Goal: Task Accomplishment & Management: Use online tool/utility

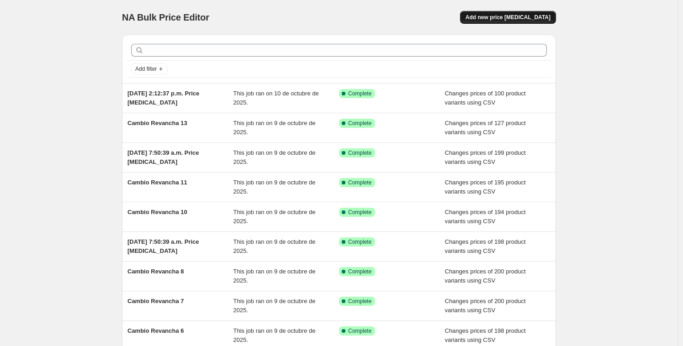
click at [547, 16] on span "Add new price [MEDICAL_DATA]" at bounding box center [508, 17] width 85 height 7
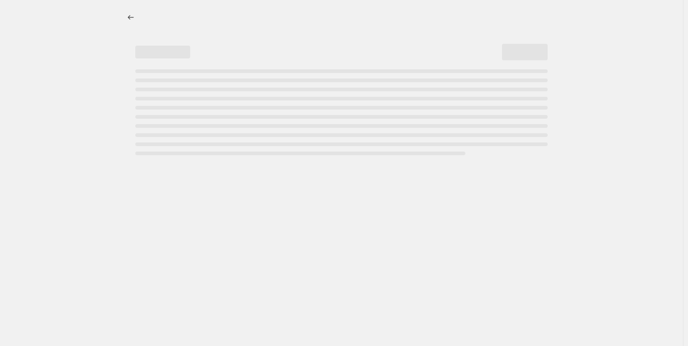
select select "percentage"
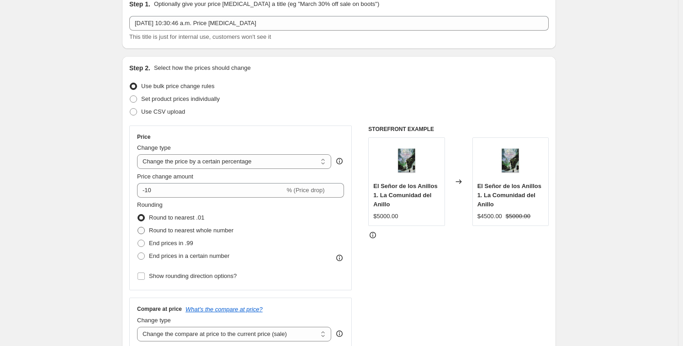
scroll to position [152, 0]
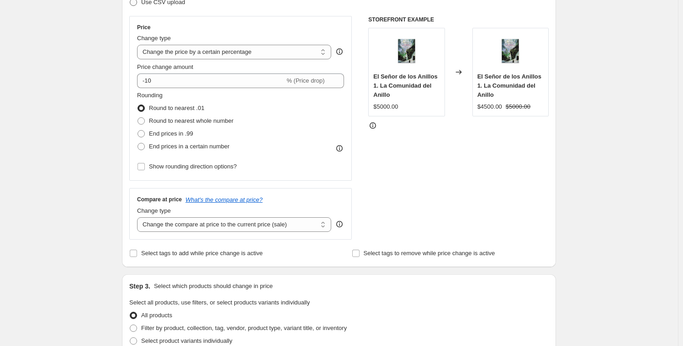
click at [141, 0] on label "Use CSV upload" at bounding box center [157, 2] width 56 height 13
radio input "true"
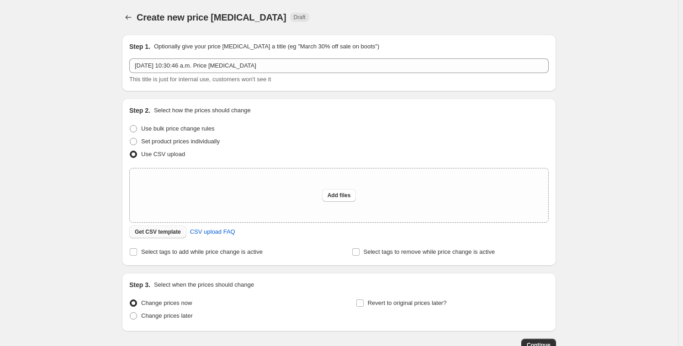
click at [152, 233] on span "Get CSV template" at bounding box center [158, 232] width 46 height 7
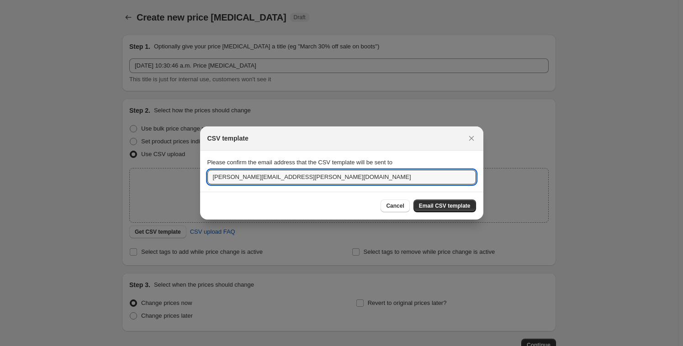
drag, startPoint x: 286, startPoint y: 177, endPoint x: 135, endPoint y: 149, distance: 153.4
type input "[EMAIL_ADDRESS][DOMAIN_NAME]"
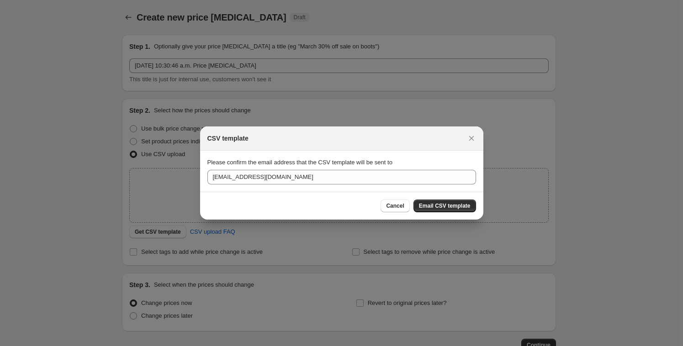
click at [453, 202] on button "Email CSV template" at bounding box center [445, 206] width 63 height 13
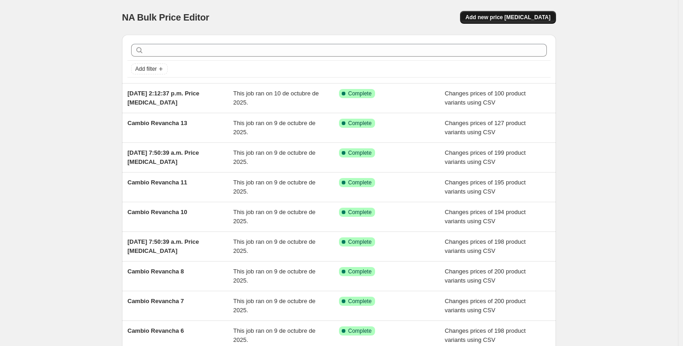
click at [507, 18] on span "Add new price [MEDICAL_DATA]" at bounding box center [508, 17] width 85 height 7
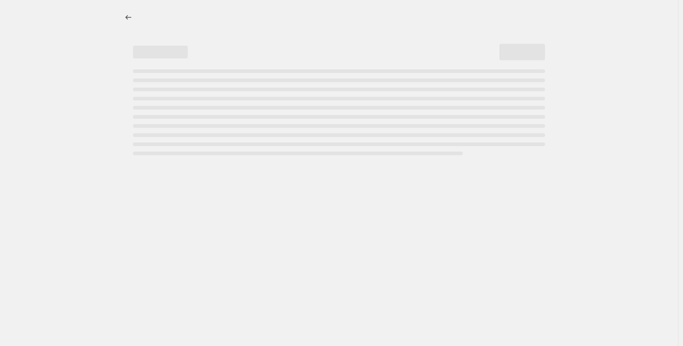
select select "percentage"
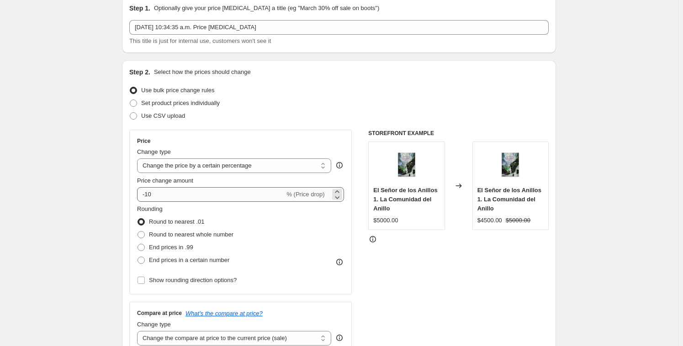
scroll to position [35, 0]
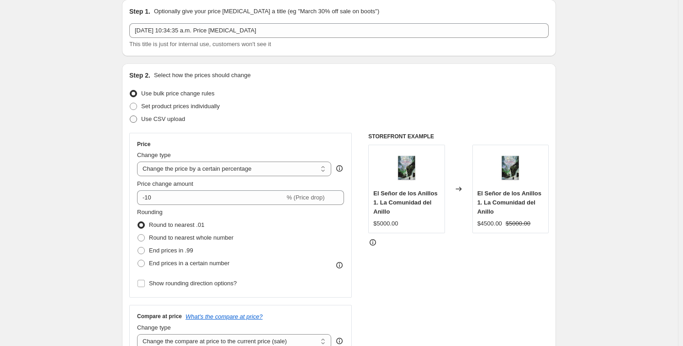
click at [133, 119] on span at bounding box center [133, 119] width 7 height 7
click at [130, 116] on input "Use CSV upload" at bounding box center [130, 116] width 0 height 0
radio input "true"
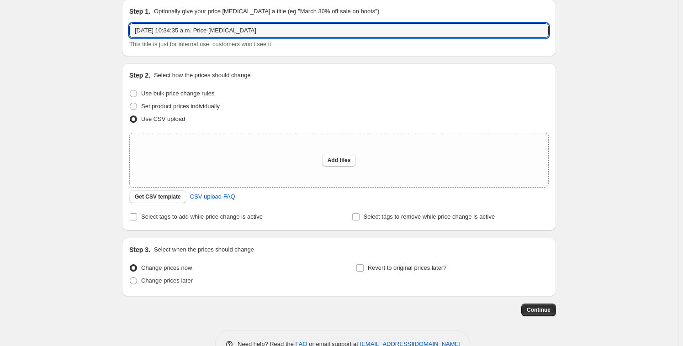
drag, startPoint x: 269, startPoint y: 27, endPoint x: 34, endPoint y: -10, distance: 237.9
click at [34, 0] on html "Home Settings Plans Skip to content Create new price change job. This page is r…" at bounding box center [341, 138] width 683 height 346
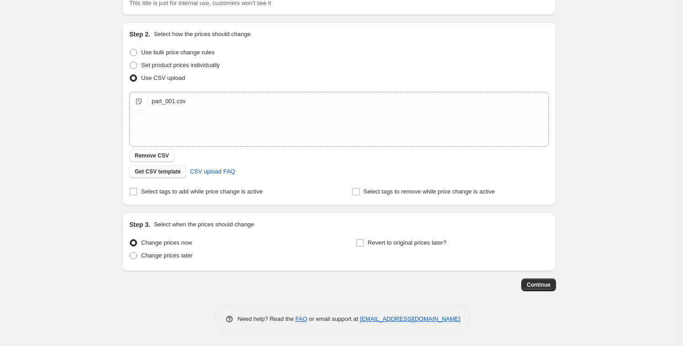
scroll to position [77, 0]
click at [549, 283] on span "Continue" at bounding box center [539, 284] width 24 height 7
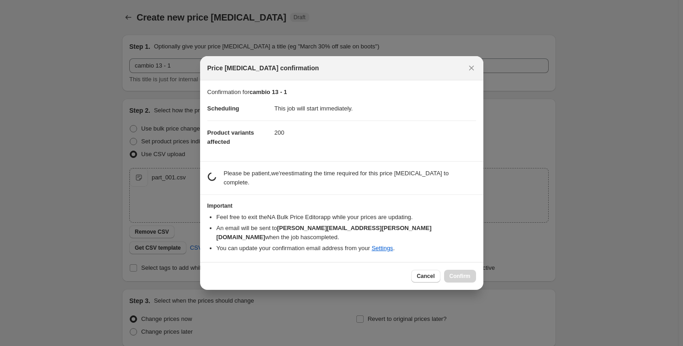
scroll to position [0, 0]
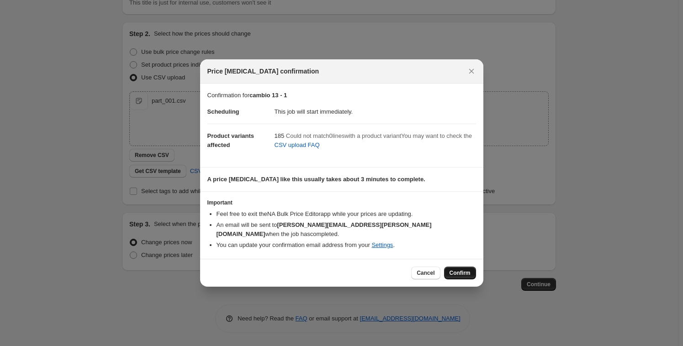
click at [459, 270] on span "Confirm" at bounding box center [460, 273] width 21 height 7
type input "cambio 13 - 1"
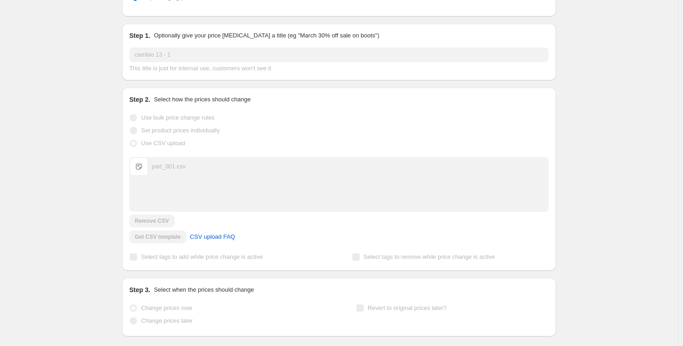
scroll to position [101, 0]
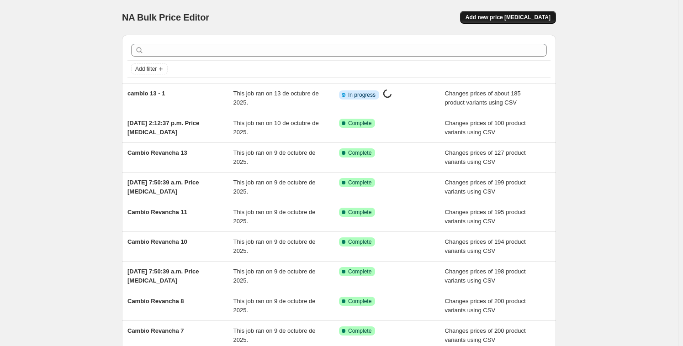
click at [555, 17] on button "Add new price [MEDICAL_DATA]" at bounding box center [508, 17] width 96 height 13
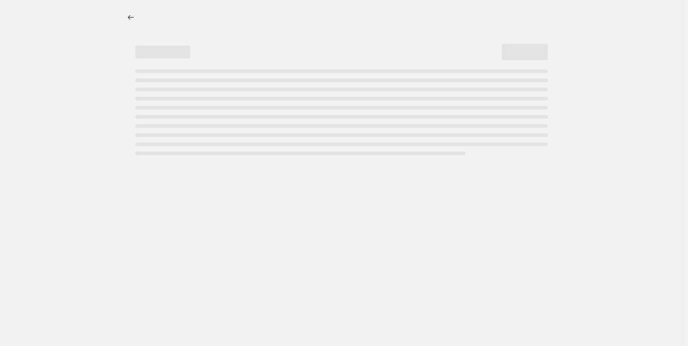
select select "percentage"
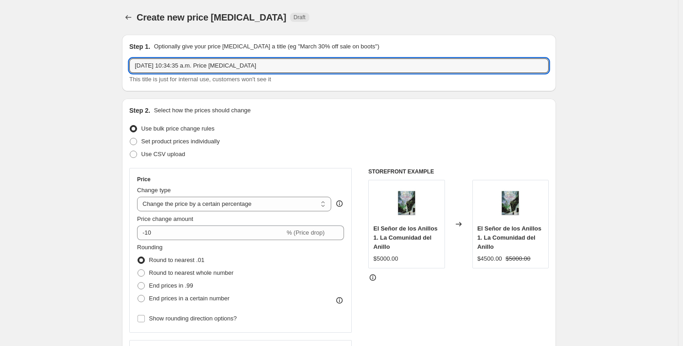
drag, startPoint x: 279, startPoint y: 66, endPoint x: 149, endPoint y: 49, distance: 131.3
click at [156, 51] on div "Step 1. Optionally give your price change job a title (eg "March 30% off sale o…" at bounding box center [339, 63] width 420 height 42
type input "CAmbio 13 - 2"
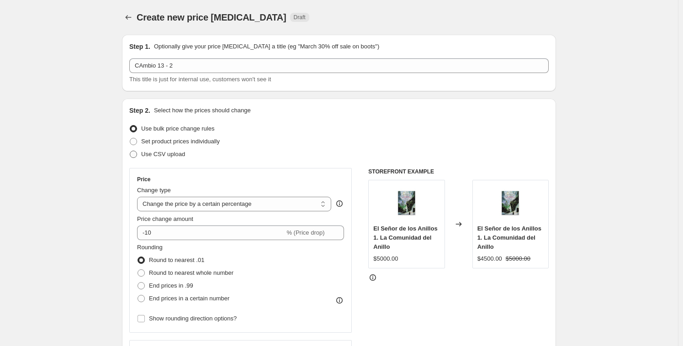
click at [136, 159] on label "Use CSV upload" at bounding box center [157, 154] width 56 height 13
click at [130, 151] on input "Use CSV upload" at bounding box center [130, 151] width 0 height 0
radio input "true"
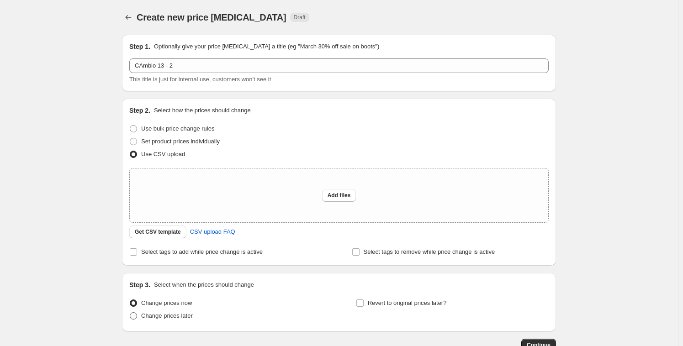
drag, startPoint x: 138, startPoint y: 317, endPoint x: 144, endPoint y: 317, distance: 5.0
click at [137, 317] on span at bounding box center [133, 316] width 7 height 7
click at [130, 313] on input "Change prices later" at bounding box center [130, 313] width 0 height 0
radio input "true"
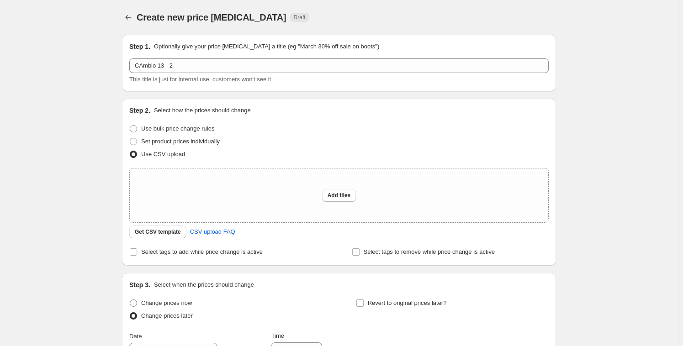
scroll to position [176, 0]
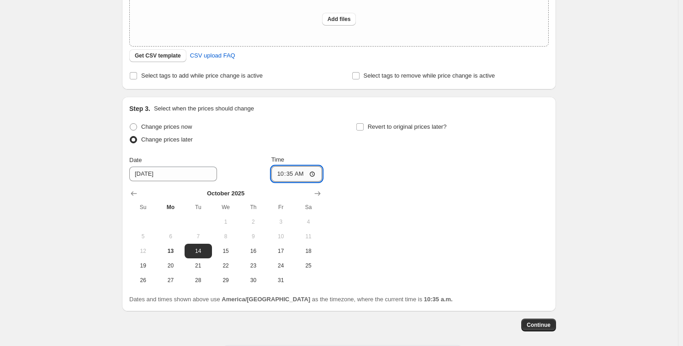
click at [288, 172] on input "10:35" at bounding box center [296, 174] width 51 height 16
click at [292, 173] on input "10:35" at bounding box center [296, 174] width 51 height 16
click at [291, 173] on input "10:35" at bounding box center [296, 174] width 51 height 16
click at [283, 175] on input "10:35" at bounding box center [296, 174] width 51 height 16
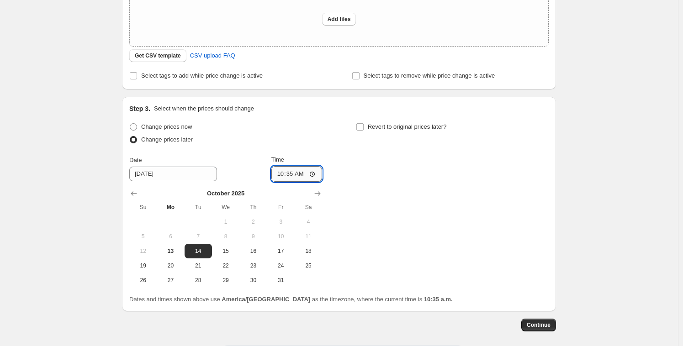
click at [283, 175] on input "10:35" at bounding box center [296, 174] width 51 height 16
type input "10:38"
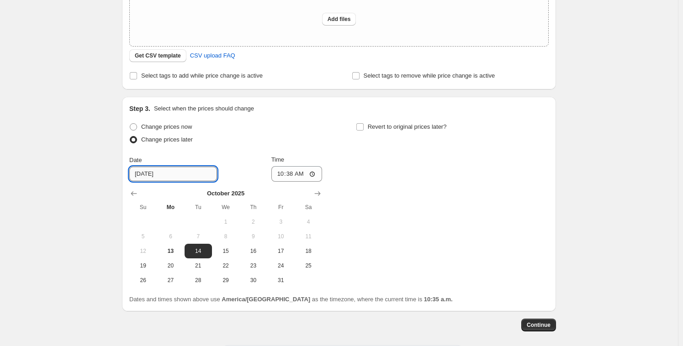
click at [186, 176] on input "10/14/2025" at bounding box center [173, 174] width 88 height 15
click at [178, 172] on input "10/14/2025" at bounding box center [173, 174] width 88 height 15
click at [177, 250] on span "13" at bounding box center [170, 251] width 20 height 7
type input "10/13/2025"
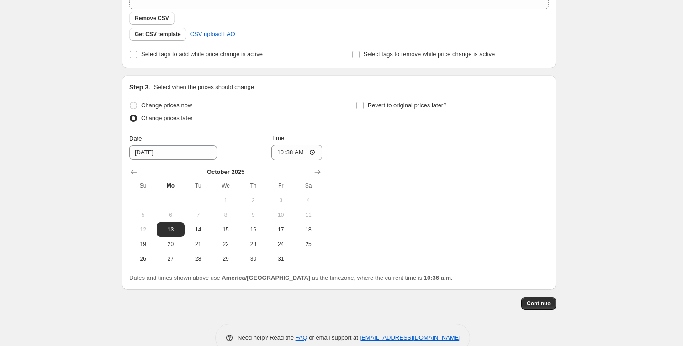
scroll to position [233, 0]
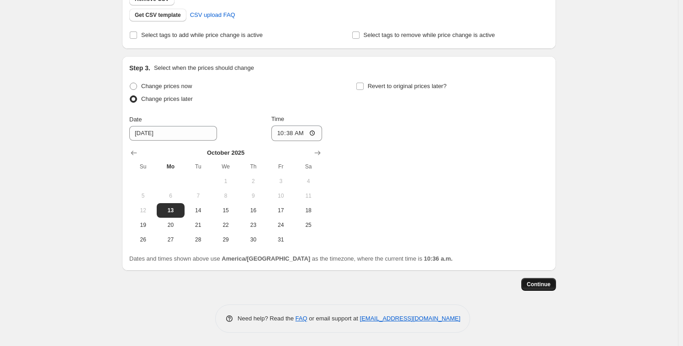
click at [553, 285] on button "Continue" at bounding box center [538, 284] width 35 height 13
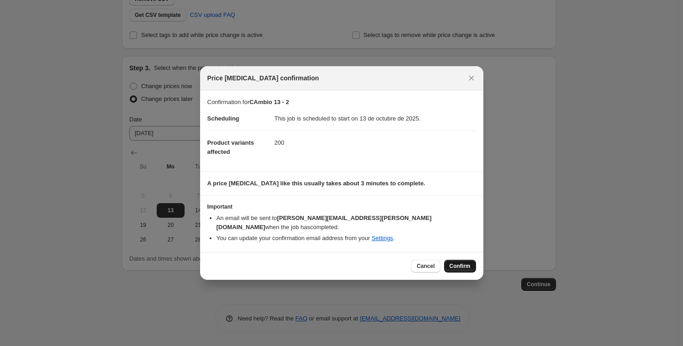
click at [458, 263] on span "Confirm" at bounding box center [460, 266] width 21 height 7
type input "CAmbio 13 - 2"
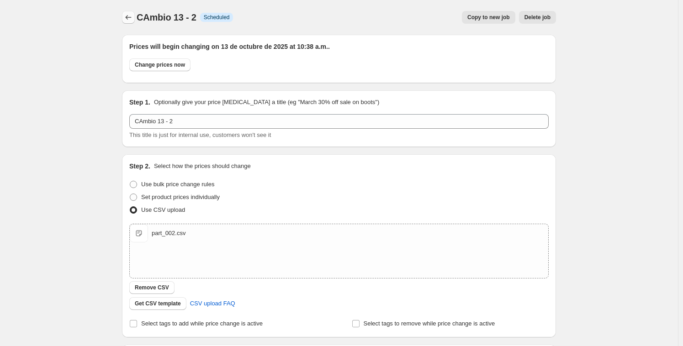
click at [131, 16] on icon "Price change jobs" at bounding box center [128, 17] width 9 height 9
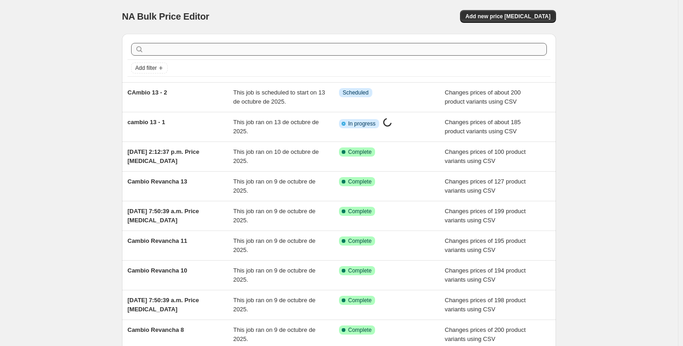
scroll to position [1, 0]
click at [506, 16] on span "Add new price [MEDICAL_DATA]" at bounding box center [508, 15] width 85 height 7
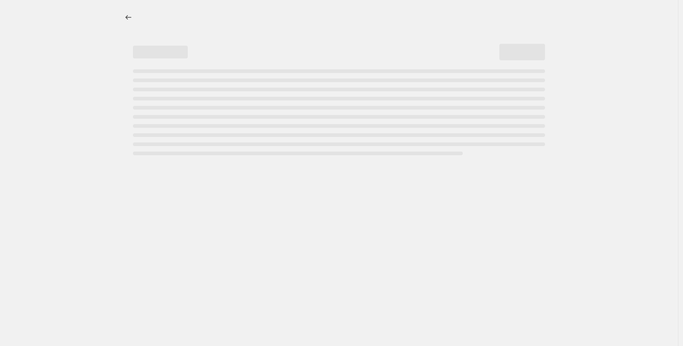
select select "percentage"
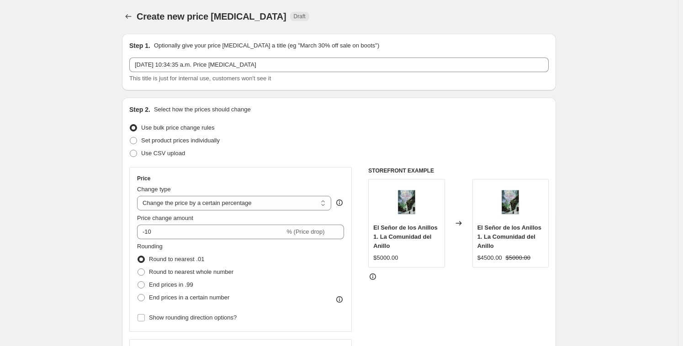
scroll to position [1, 0]
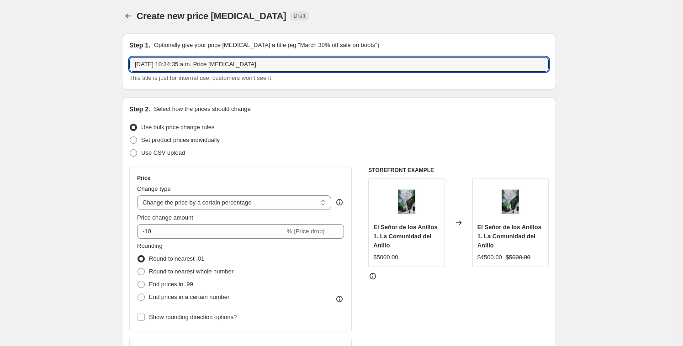
drag, startPoint x: 263, startPoint y: 66, endPoint x: 91, endPoint y: 34, distance: 174.9
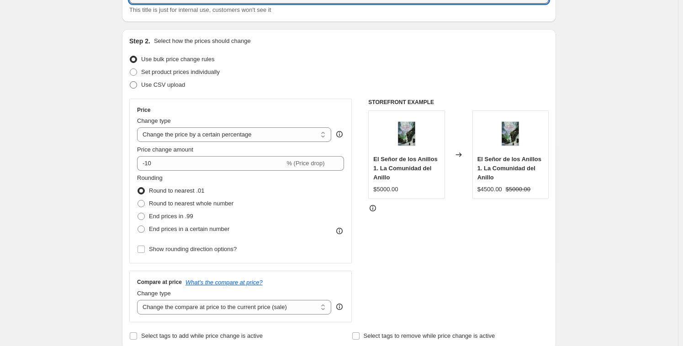
type input "Cambios 13 - 3"
click at [138, 88] on span at bounding box center [133, 85] width 8 height 8
click at [130, 82] on input "Use CSV upload" at bounding box center [130, 81] width 0 height 0
radio input "true"
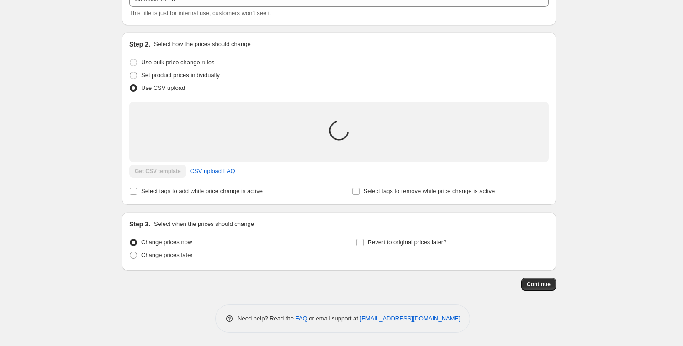
scroll to position [69, 0]
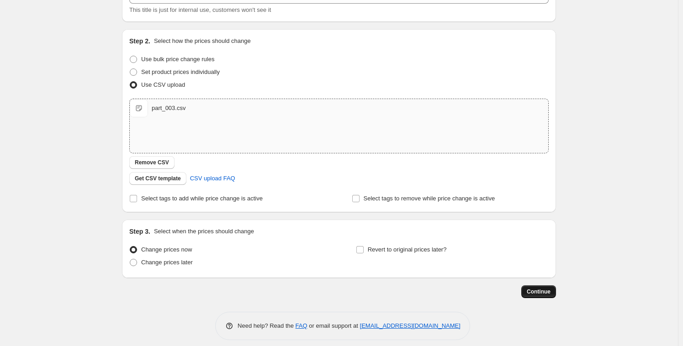
click at [537, 292] on button "Continue" at bounding box center [538, 292] width 35 height 13
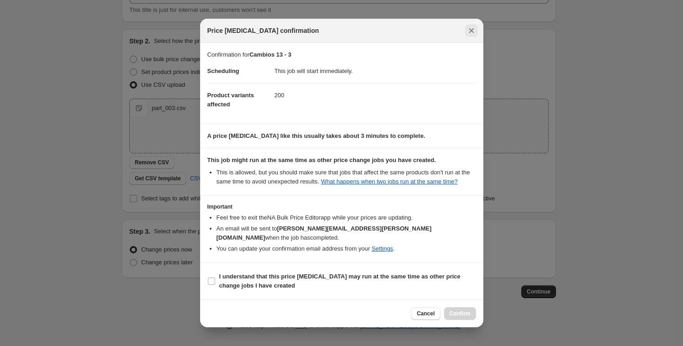
click at [473, 24] on div "Price change job confirmation" at bounding box center [341, 31] width 283 height 24
click at [472, 30] on icon "Close" at bounding box center [471, 30] width 5 height 5
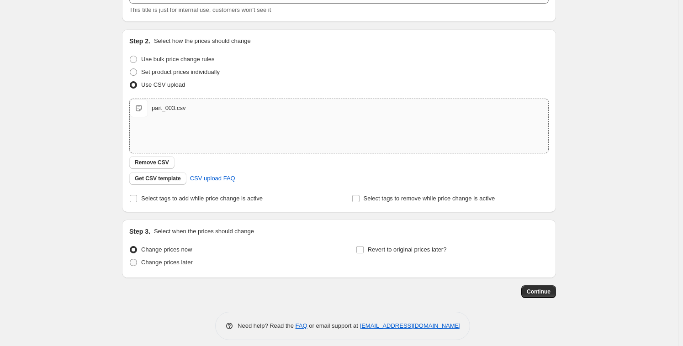
click at [187, 262] on span "Change prices later" at bounding box center [167, 262] width 52 height 7
click at [130, 260] on input "Change prices later" at bounding box center [130, 259] width 0 height 0
radio input "true"
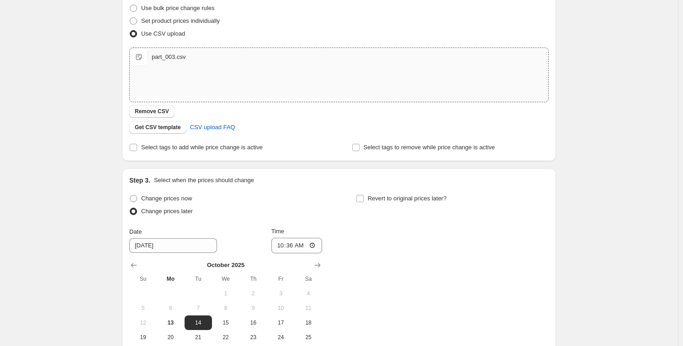
scroll to position [149, 0]
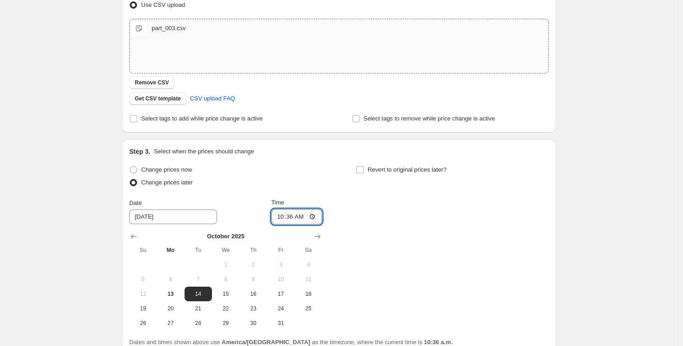
click at [290, 216] on input "10:36" at bounding box center [296, 217] width 51 height 16
type input "10:41"
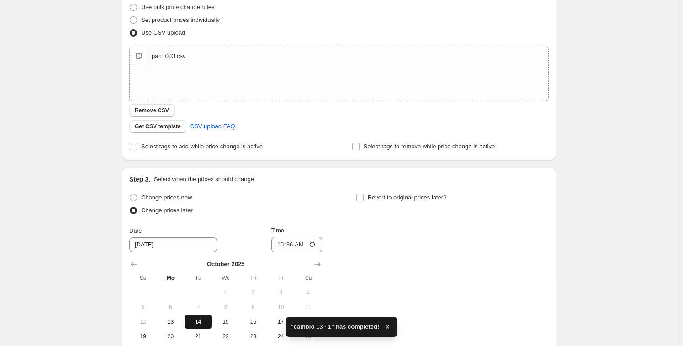
scroll to position [233, 0]
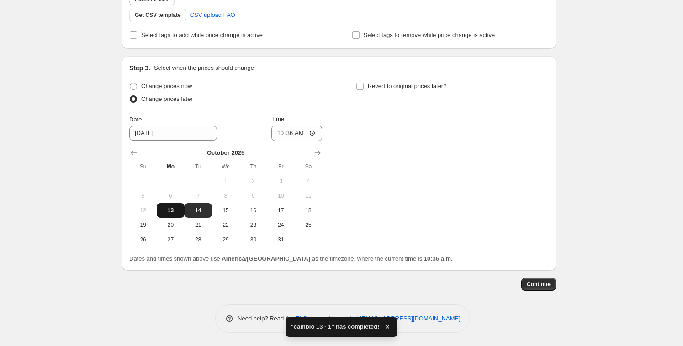
click at [174, 210] on span "13" at bounding box center [170, 210] width 20 height 7
type input "10/13/2025"
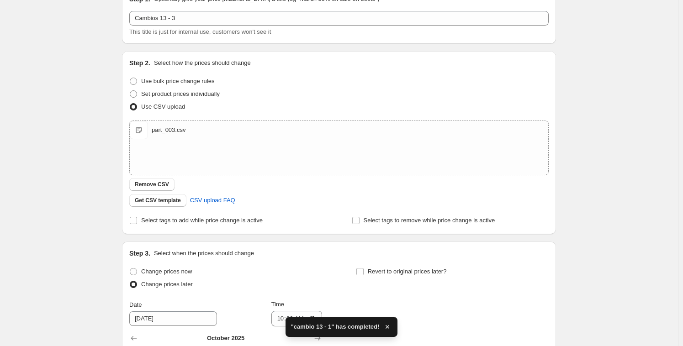
scroll to position [216, 0]
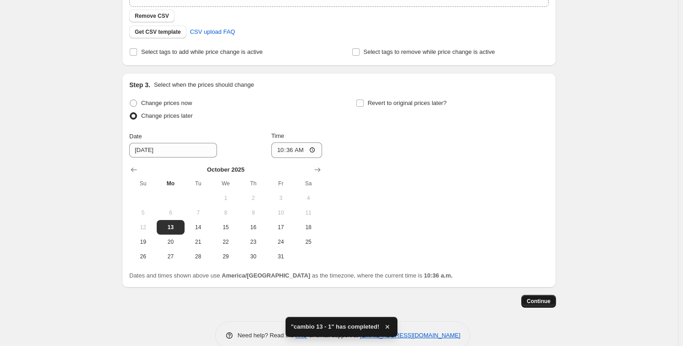
click at [536, 306] on button "Continue" at bounding box center [538, 301] width 35 height 13
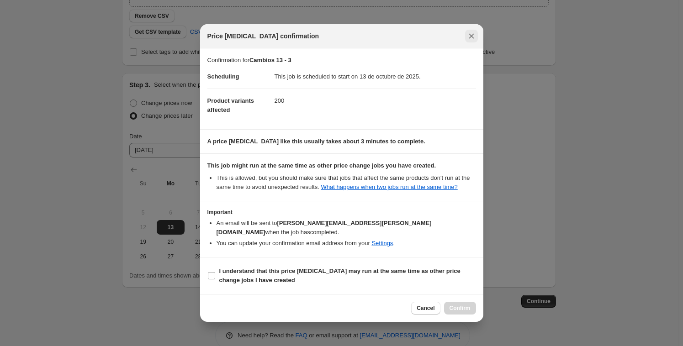
click at [471, 37] on icon "Close" at bounding box center [471, 36] width 9 height 9
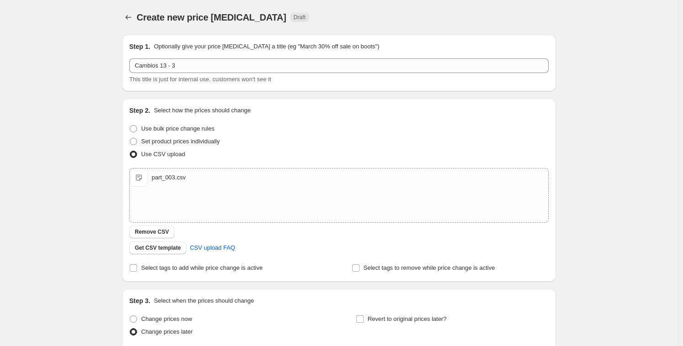
scroll to position [216, 0]
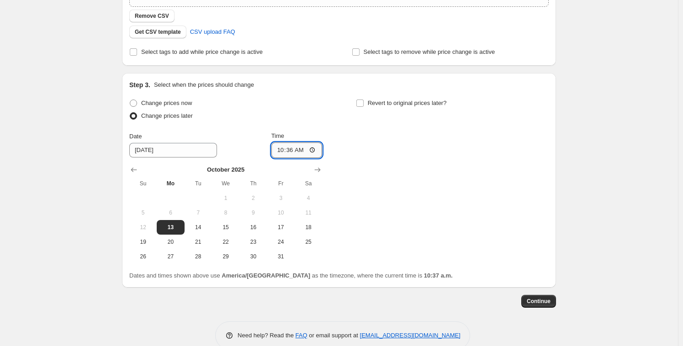
click at [287, 147] on input "10:36" at bounding box center [296, 151] width 51 height 16
type input "10:41"
click at [522, 238] on div "Change prices now Change prices later Date 10/13/2025 Time 10:41 October 2025 S…" at bounding box center [339, 180] width 420 height 167
click at [541, 305] on button "Continue" at bounding box center [538, 301] width 35 height 13
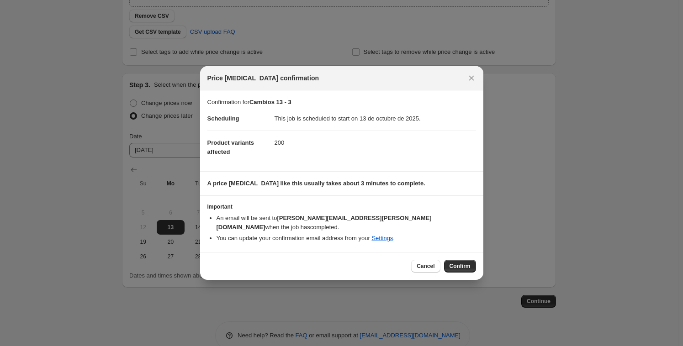
click at [460, 263] on span "Confirm" at bounding box center [460, 266] width 21 height 7
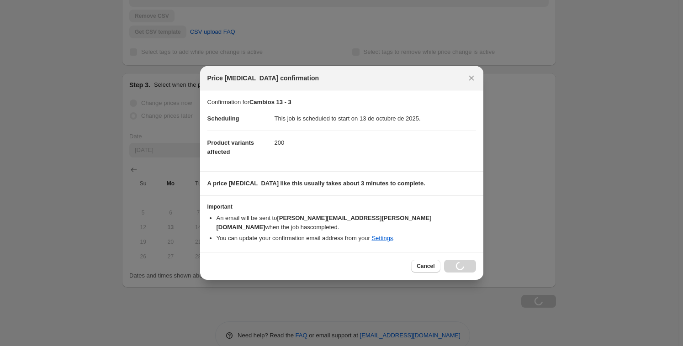
type input "Cambios 13 - 3"
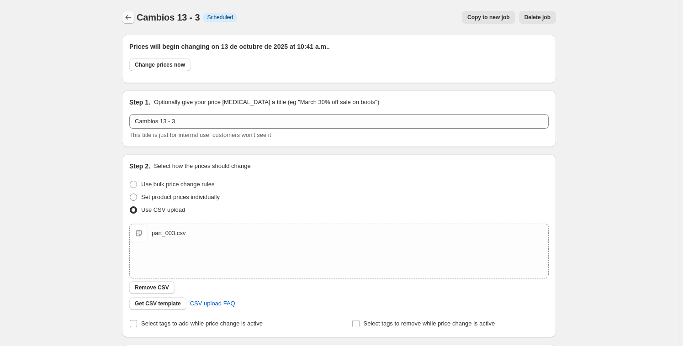
click at [127, 14] on icon "Price change jobs" at bounding box center [128, 17] width 9 height 9
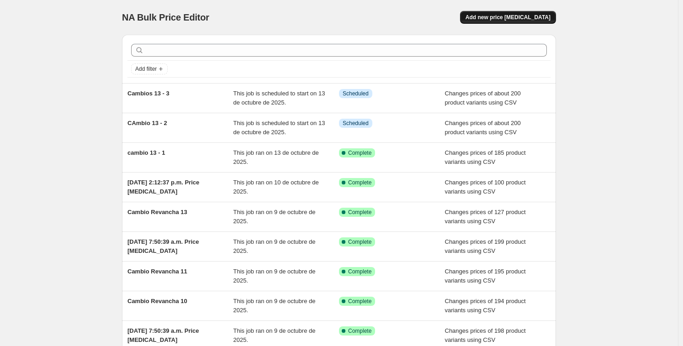
click at [501, 20] on span "Add new price [MEDICAL_DATA]" at bounding box center [508, 17] width 85 height 7
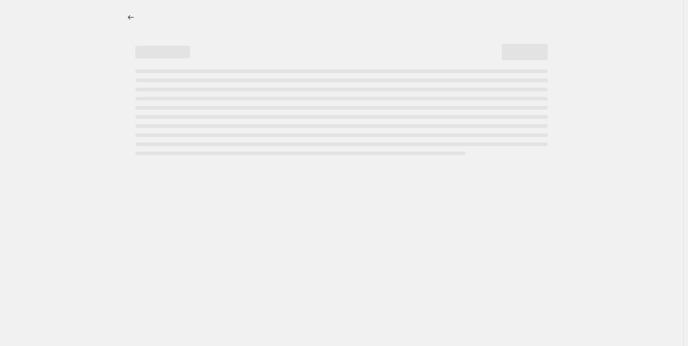
select select "percentage"
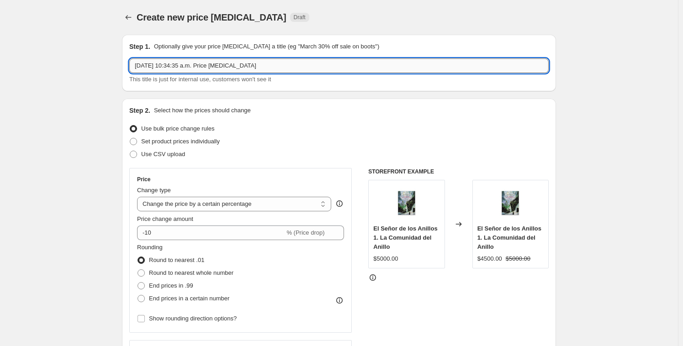
click at [177, 65] on input "13 oct 2025, 10:34:35 a.m. Price change job" at bounding box center [339, 65] width 420 height 15
drag, startPoint x: 268, startPoint y: 66, endPoint x: 79, endPoint y: 37, distance: 191.5
type input "O"
click at [169, 62] on input "octubre 13 -4" at bounding box center [339, 65] width 420 height 15
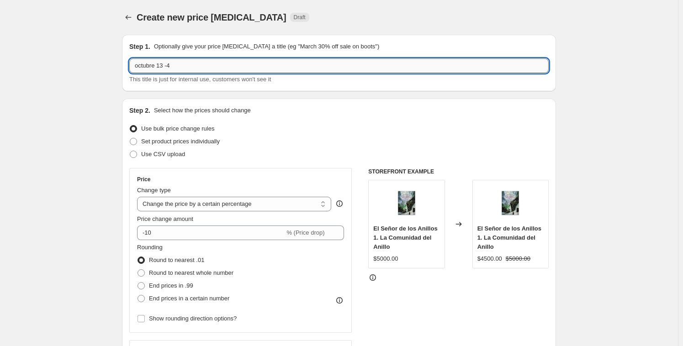
click at [173, 64] on input "octubre 13 -4" at bounding box center [339, 65] width 420 height 15
click at [170, 63] on input "octubre 13 -4" at bounding box center [339, 65] width 420 height 15
drag, startPoint x: 206, startPoint y: 69, endPoint x: 178, endPoint y: 69, distance: 28.3
click at [206, 69] on input "octubre 13 - 4" at bounding box center [339, 65] width 420 height 15
type input "octubre 13 - 4"
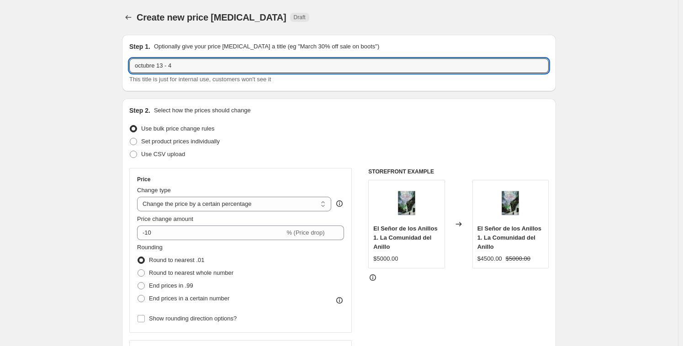
click at [135, 156] on span at bounding box center [133, 154] width 7 height 7
click at [130, 151] on input "Use CSV upload" at bounding box center [130, 151] width 0 height 0
radio input "true"
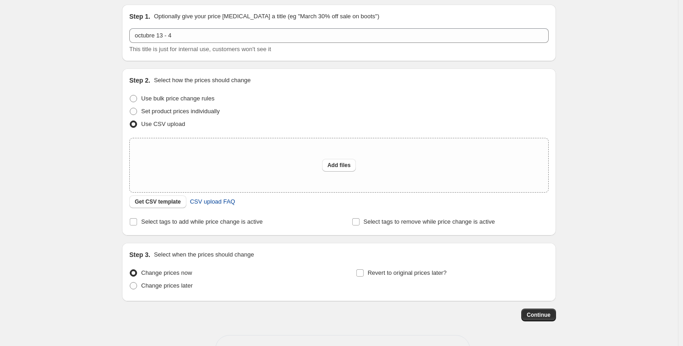
scroll to position [61, 0]
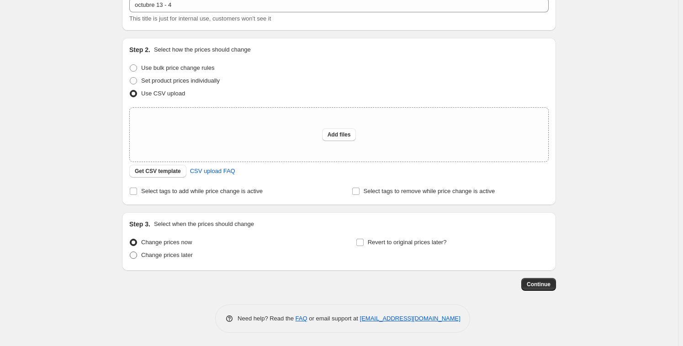
click at [149, 257] on span "Change prices later" at bounding box center [167, 255] width 52 height 7
click at [130, 252] on input "Change prices later" at bounding box center [130, 252] width 0 height 0
radio input "true"
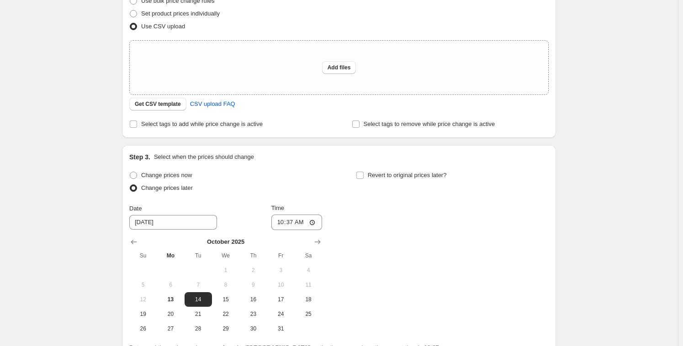
scroll to position [217, 0]
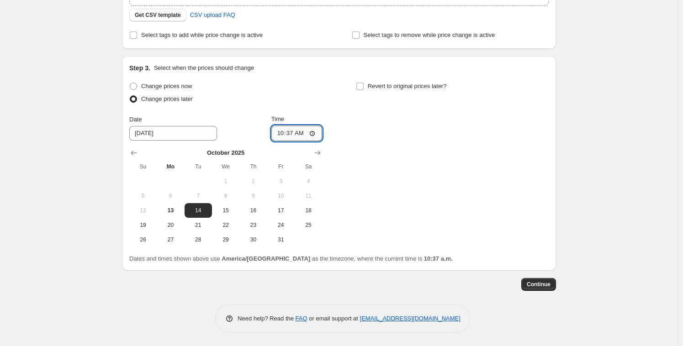
click at [283, 133] on input "10:37" at bounding box center [296, 134] width 51 height 16
type input "10:44"
click at [144, 138] on input "10/14/2025" at bounding box center [173, 133] width 88 height 15
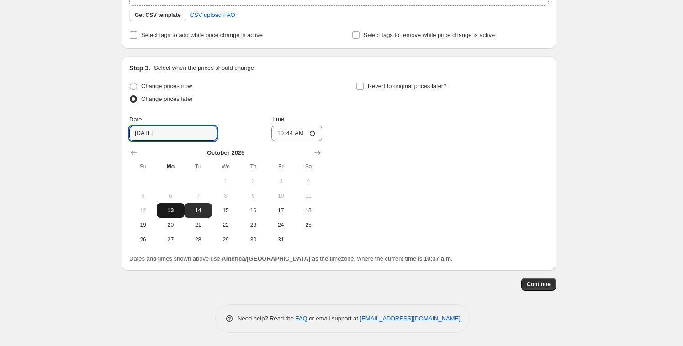
click at [171, 213] on span "13" at bounding box center [170, 210] width 20 height 7
type input "10/13/2025"
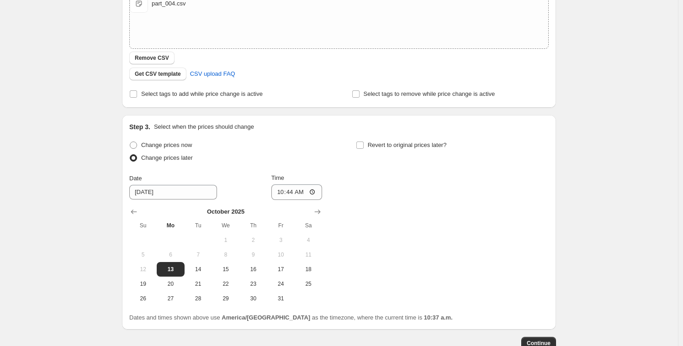
scroll to position [233, 0]
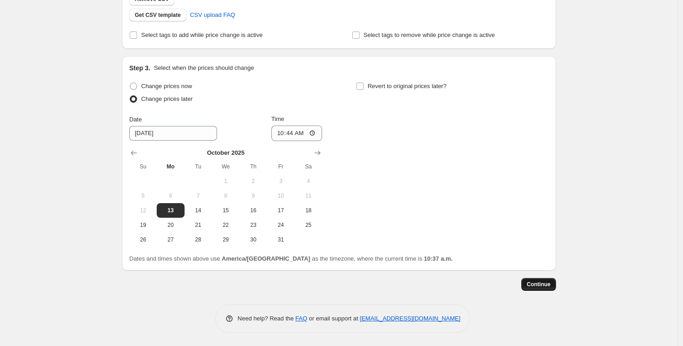
click at [548, 282] on span "Continue" at bounding box center [539, 284] width 24 height 7
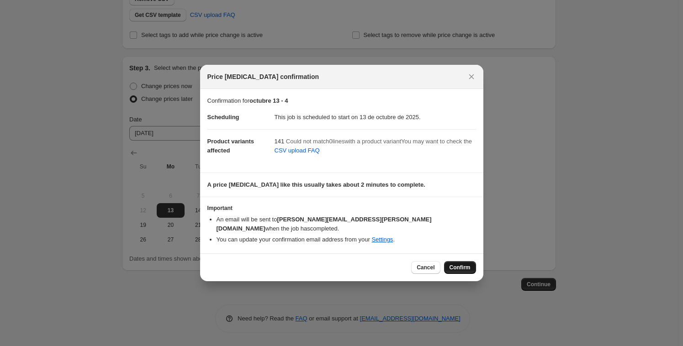
click at [462, 264] on span "Confirm" at bounding box center [460, 267] width 21 height 7
type input "octubre 13 - 4"
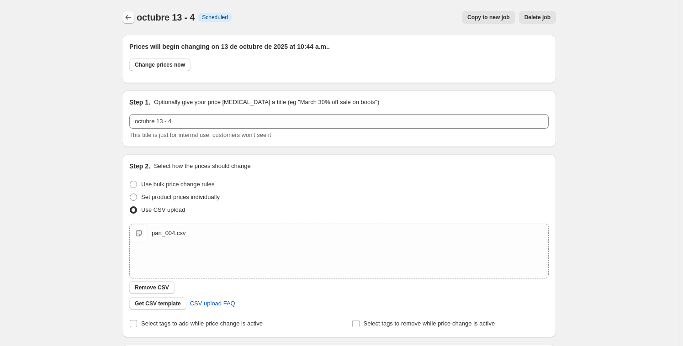
click at [133, 19] on icon "Price change jobs" at bounding box center [128, 17] width 9 height 9
